Goal: Task Accomplishment & Management: Use online tool/utility

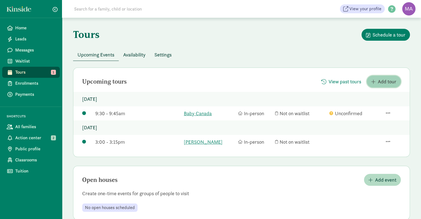
click at [388, 82] on span "Add tour" at bounding box center [387, 81] width 19 height 7
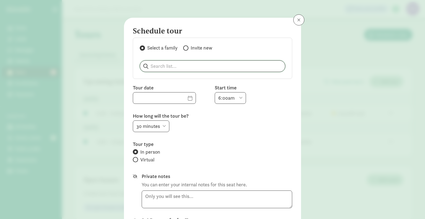
click at [160, 66] on input "search" at bounding box center [212, 66] width 145 height 11
click at [160, 82] on p "[PERSON_NAME]" at bounding box center [172, 80] width 53 height 7
type input "[PERSON_NAME]"
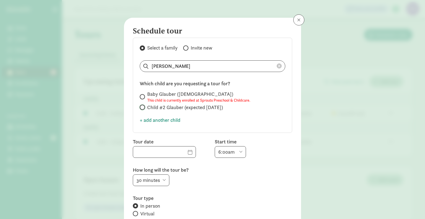
click at [141, 108] on input "Child #2 Glauber (expected [DATE])" at bounding box center [142, 107] width 4 height 4
radio input "true"
click at [181, 152] on input "text" at bounding box center [164, 151] width 63 height 11
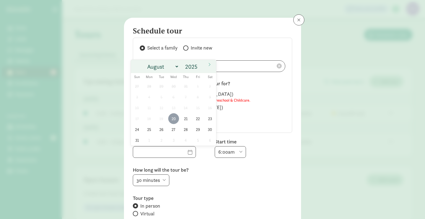
click at [173, 117] on span "20" at bounding box center [173, 118] width 11 height 11
type input "[DATE]"
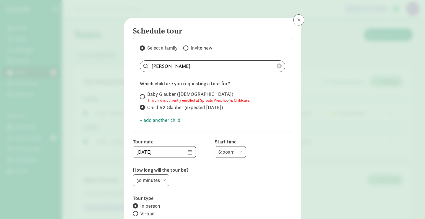
click at [240, 150] on select "6:00am 6:30am 7:00am 7:30am 8:00am 8:30am 9:00am 9:30am 10:00am 10:30am 11:00am…" at bounding box center [230, 152] width 31 height 12
select select "1:00pm"
click at [215, 146] on select "6:00am 6:30am 7:00am 7:30am 8:00am 8:30am 9:00am 9:30am 10:00am 10:30am 11:00am…" at bounding box center [230, 152] width 31 height 12
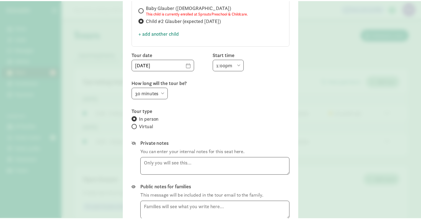
scroll to position [103, 0]
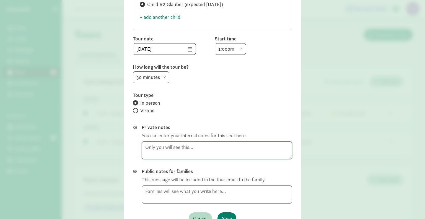
click at [204, 145] on textarea at bounding box center [217, 150] width 150 height 18
click at [199, 193] on textarea at bounding box center [217, 194] width 150 height 18
type textarea "Just entering the tour into the system for notes:) Thank you for coming!"
click at [226, 215] on span "Save" at bounding box center [227, 217] width 10 height 7
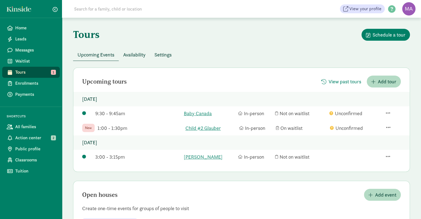
click at [28, 59] on span "Waitlist" at bounding box center [35, 61] width 40 height 7
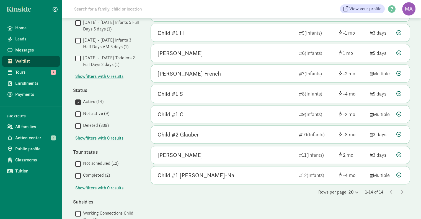
scroll to position [167, 0]
click at [199, 134] on div "Child #2 Glauber" at bounding box center [177, 134] width 41 height 9
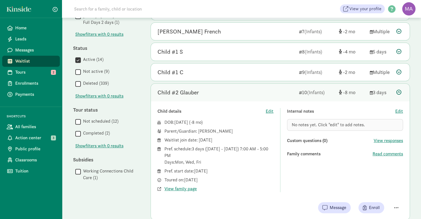
scroll to position [210, 0]
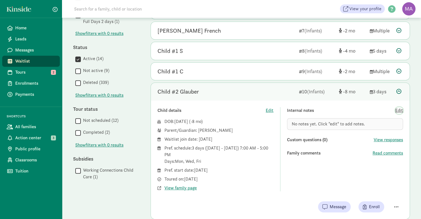
click at [400, 107] on span "Edit" at bounding box center [399, 110] width 8 height 7
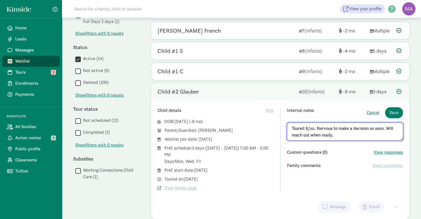
type textarea "Toured 8/20. Nervous to make a decision so soon. Will reach out when ready."
click at [394, 112] on span "Save" at bounding box center [393, 112] width 9 height 7
